Goal: Information Seeking & Learning: Learn about a topic

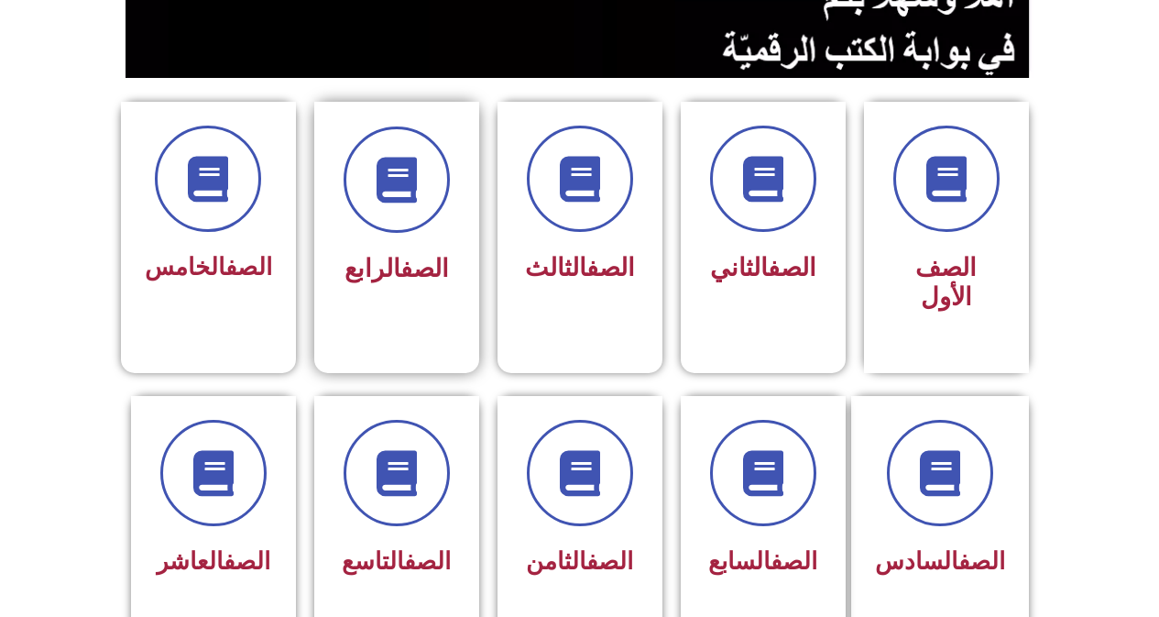
scroll to position [458, 0]
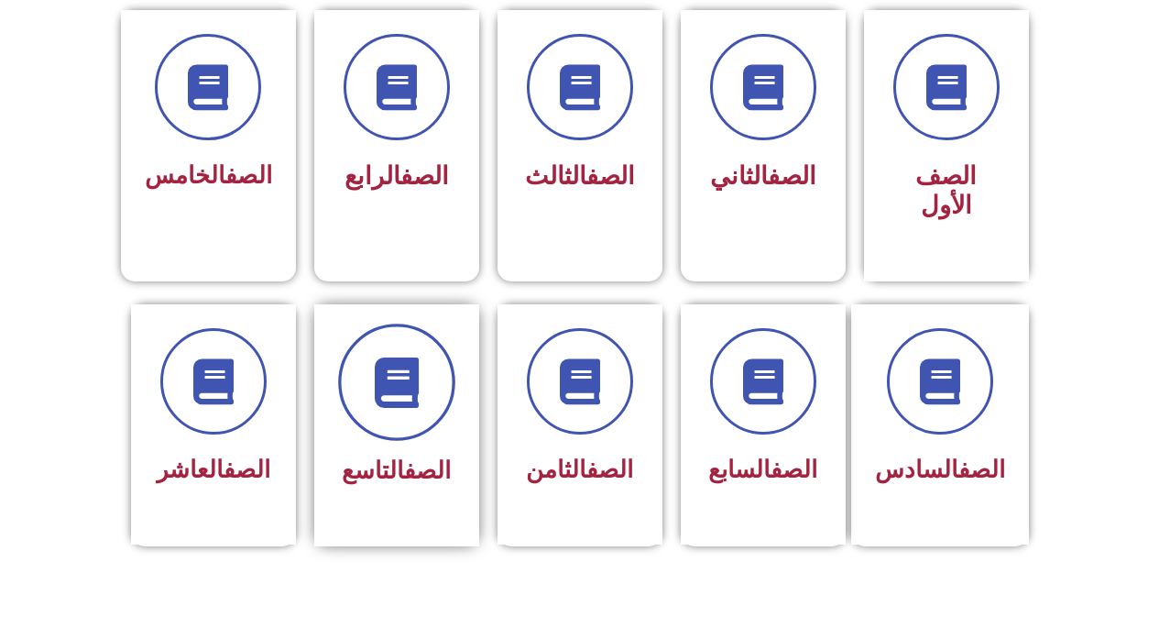
click at [410, 357] on icon at bounding box center [396, 382] width 50 height 50
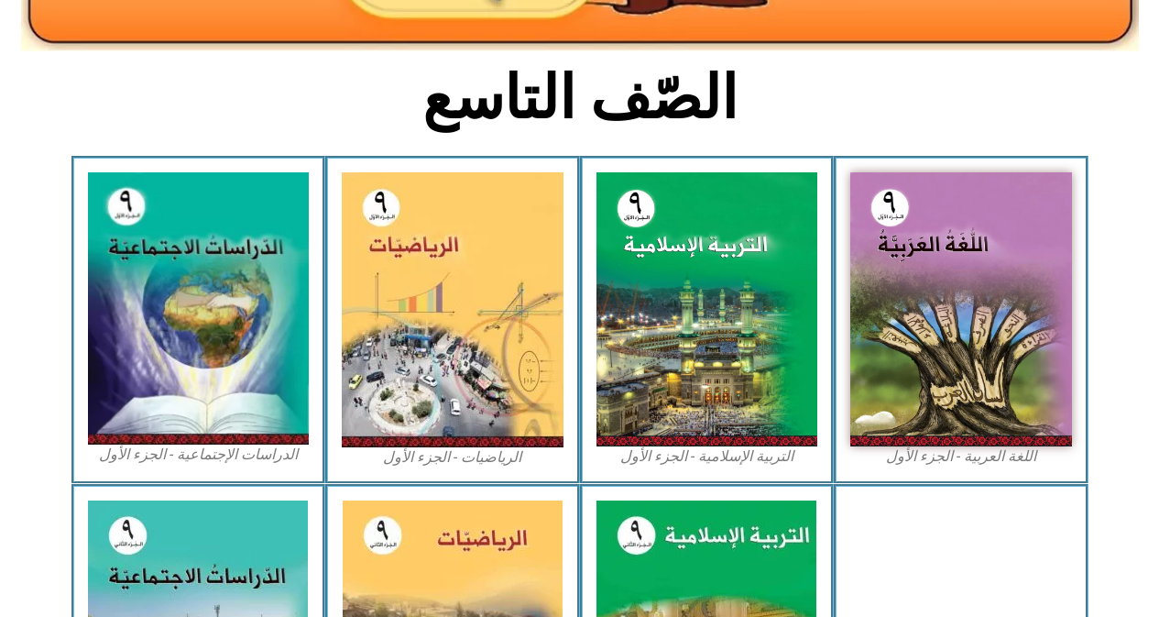
scroll to position [642, 0]
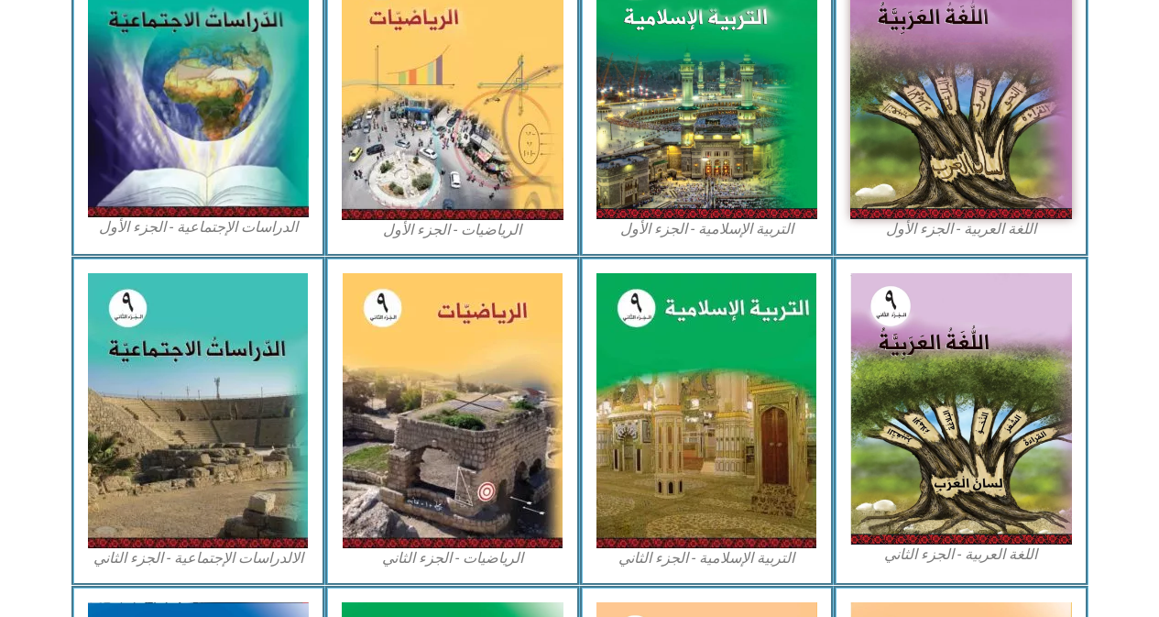
click at [137, 230] on figcaption "الدراسات الإجتماعية - الجزء الأول​" at bounding box center [199, 227] width 222 height 20
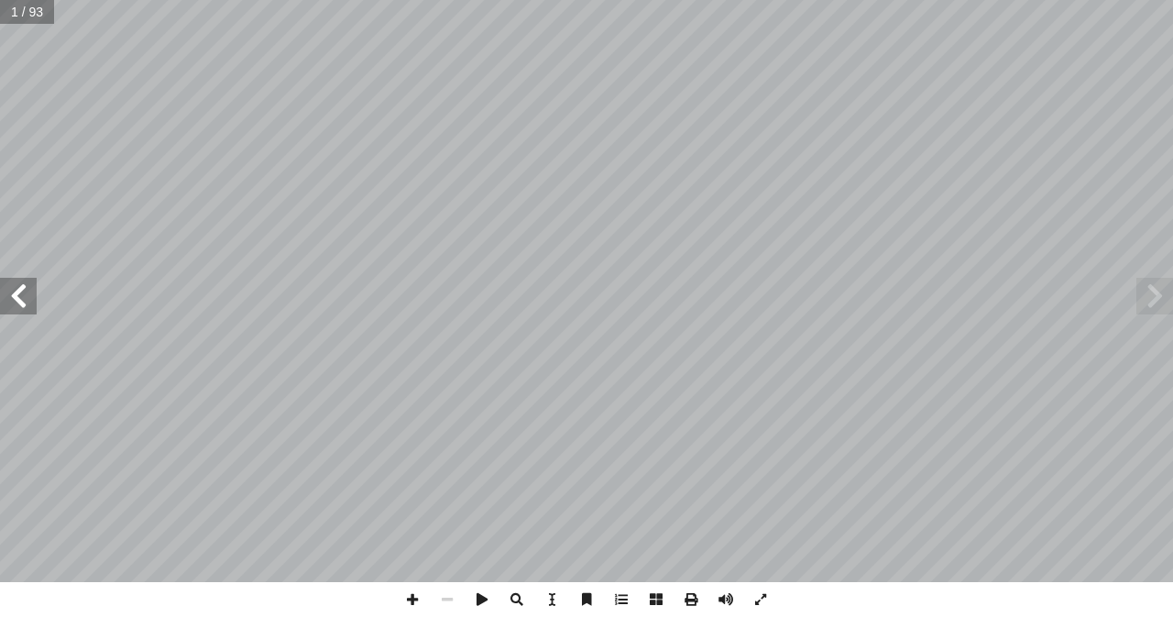
click at [26, 308] on span at bounding box center [18, 296] width 37 height 37
click at [415, 601] on span at bounding box center [412, 599] width 35 height 35
click at [17, 313] on span at bounding box center [18, 296] width 37 height 37
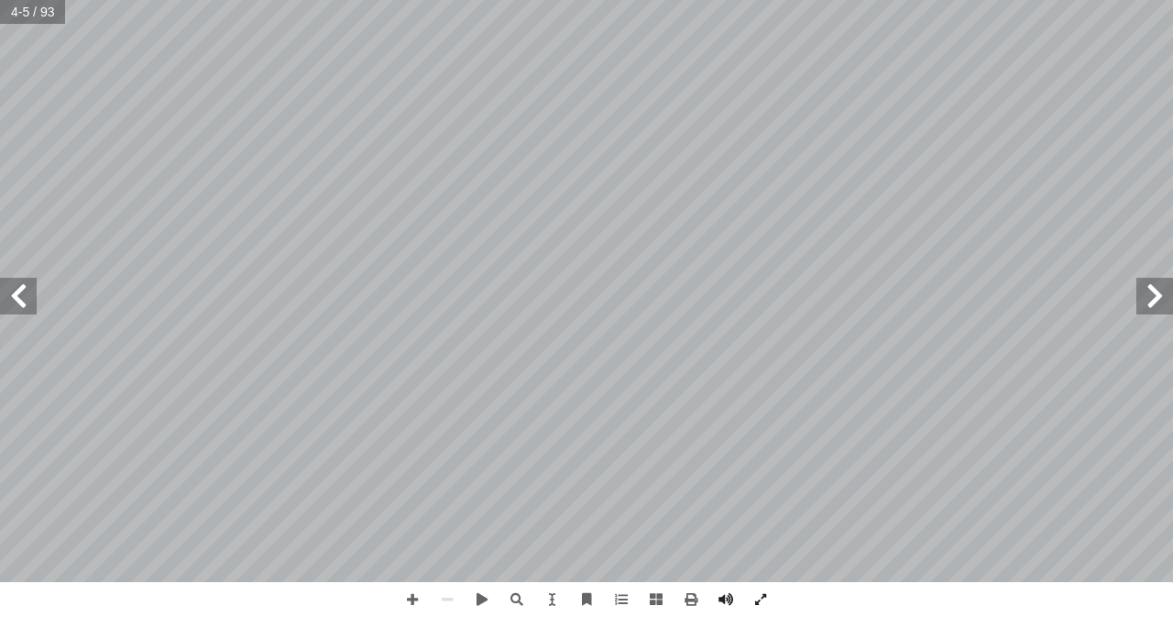
click at [15, 309] on span at bounding box center [18, 296] width 37 height 37
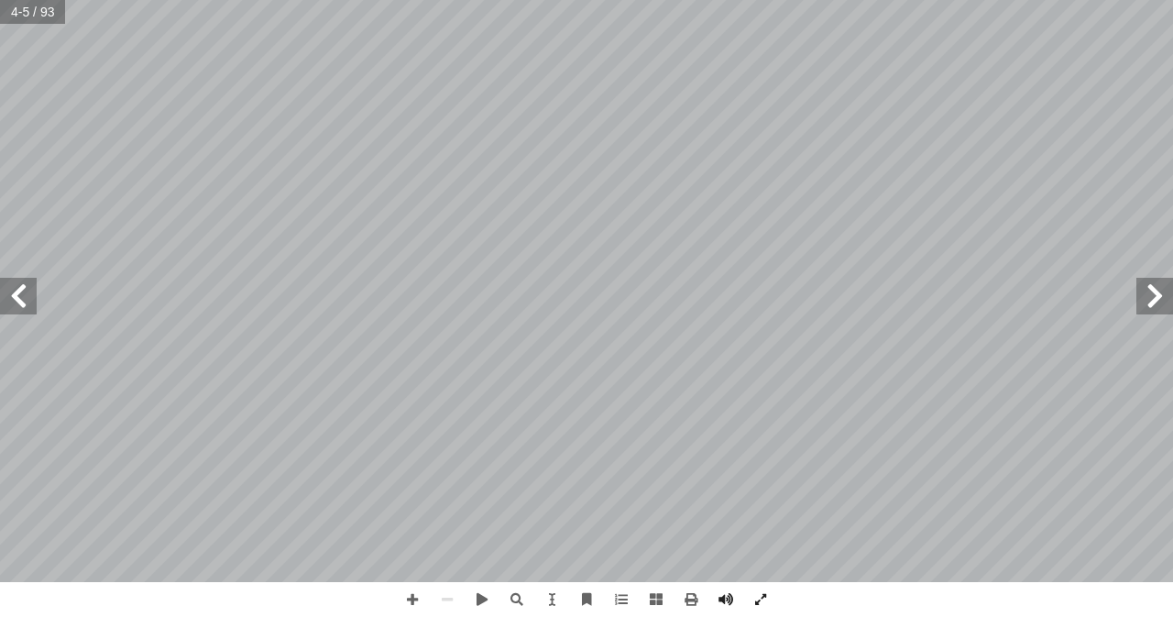
click at [15, 309] on span at bounding box center [18, 296] width 37 height 37
click at [20, 290] on span at bounding box center [18, 296] width 37 height 37
click at [15, 303] on span at bounding box center [18, 296] width 37 height 37
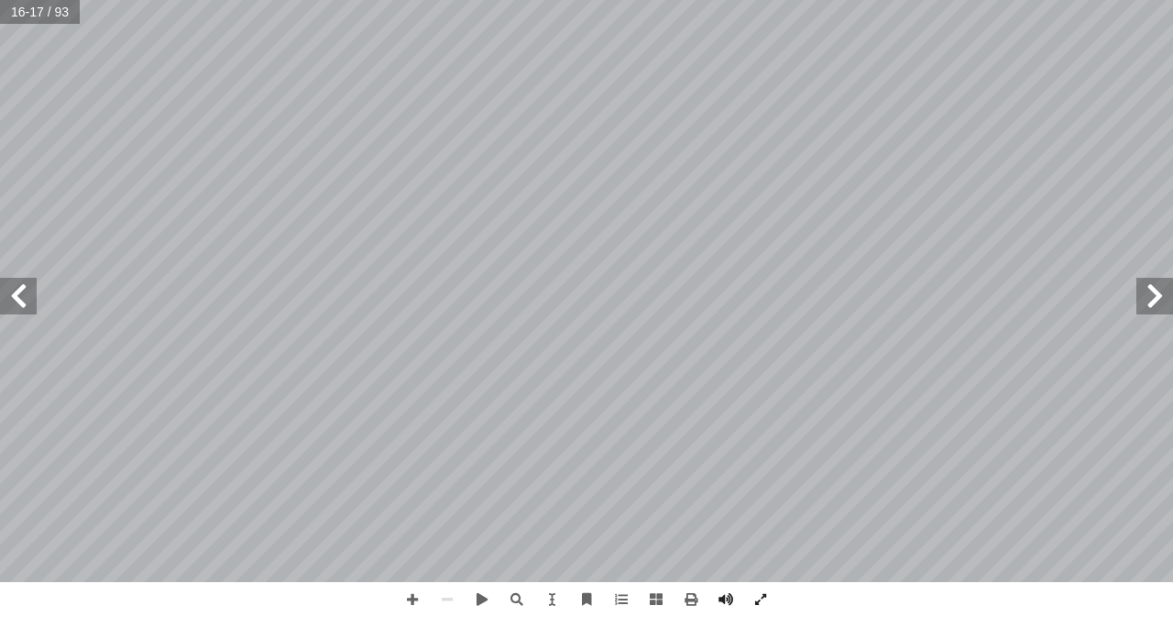
click at [15, 303] on span at bounding box center [18, 296] width 37 height 37
click at [11, 298] on span at bounding box center [18, 296] width 37 height 37
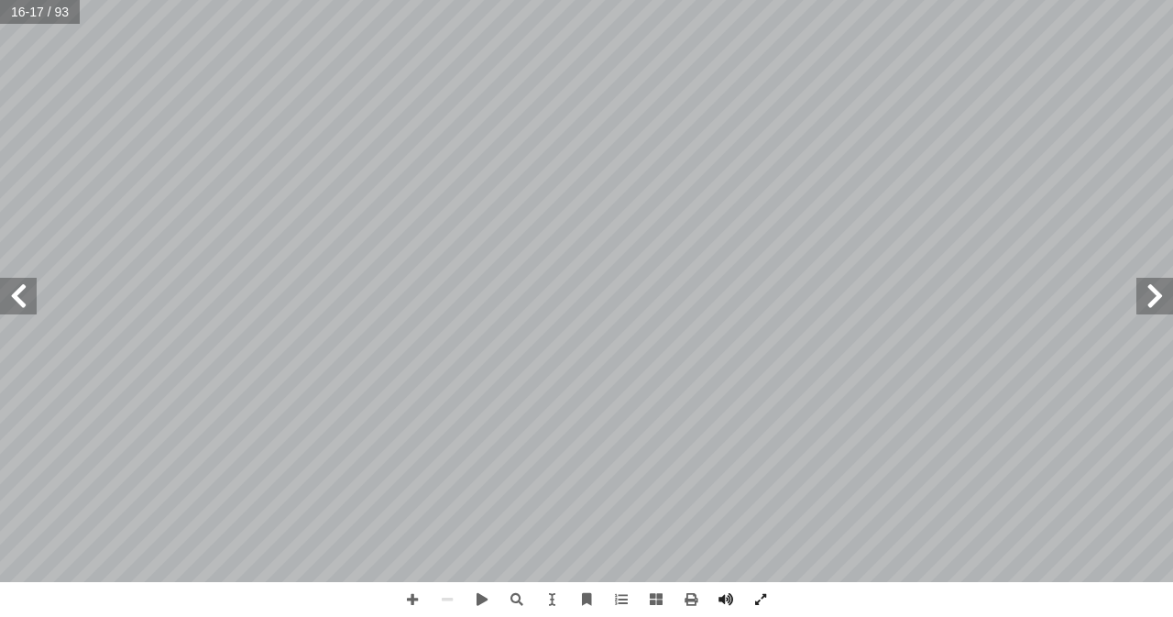
click at [11, 298] on span at bounding box center [18, 296] width 37 height 37
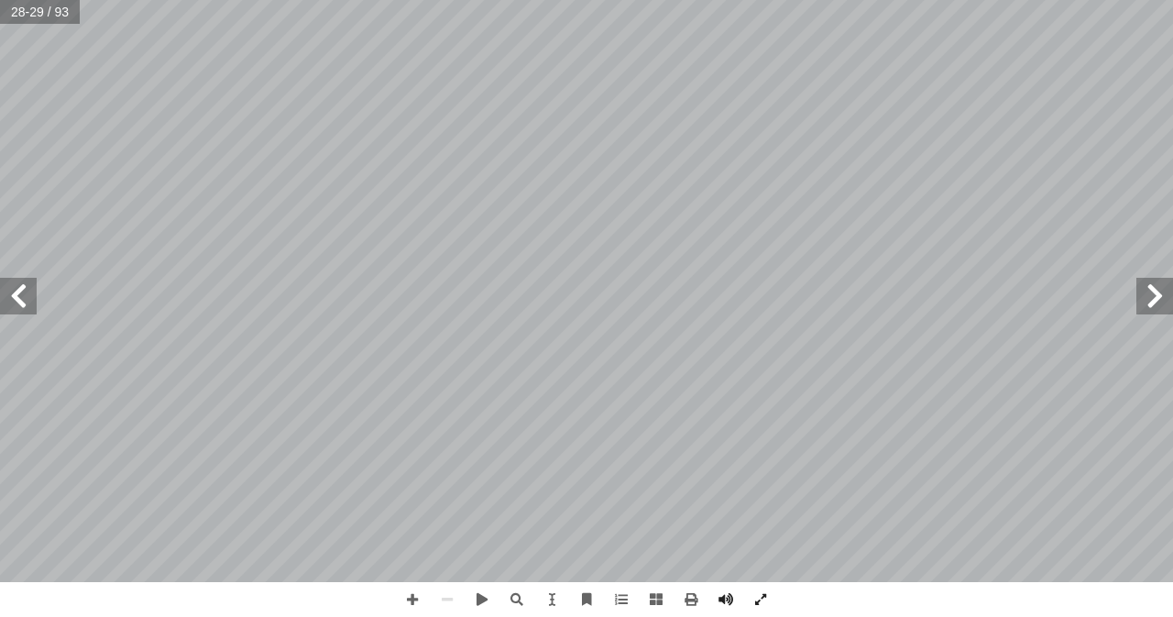
click at [11, 298] on span at bounding box center [18, 296] width 37 height 37
click at [1164, 310] on span at bounding box center [1154, 296] width 37 height 37
click at [411, 597] on span at bounding box center [412, 599] width 35 height 35
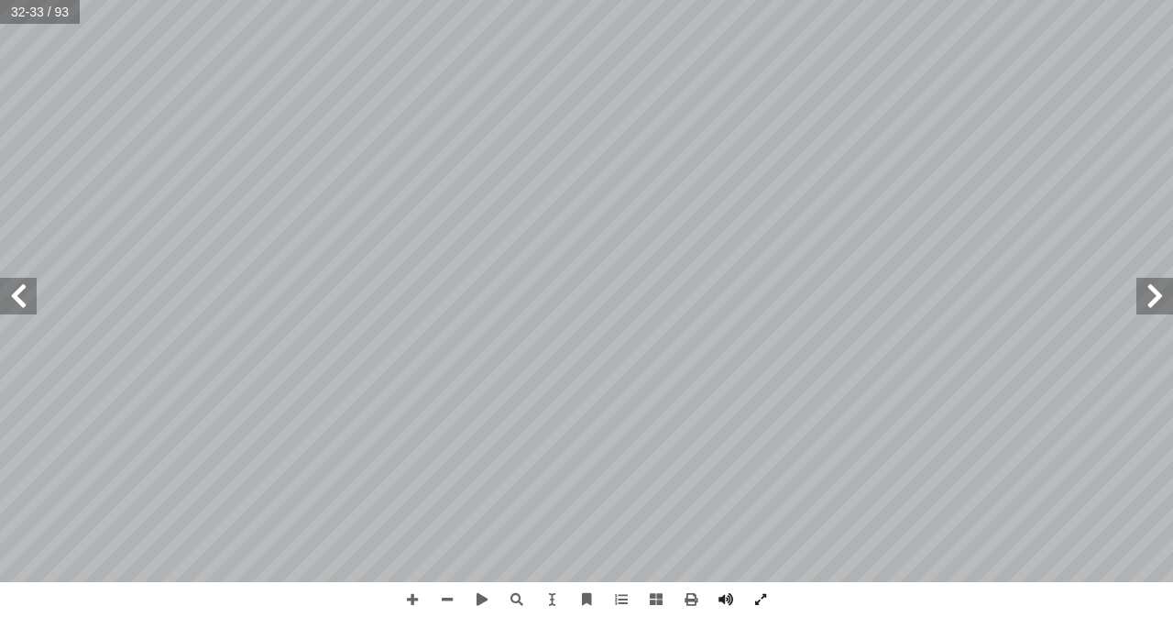
click at [23, 292] on span at bounding box center [18, 296] width 37 height 37
